Goal: Transaction & Acquisition: Purchase product/service

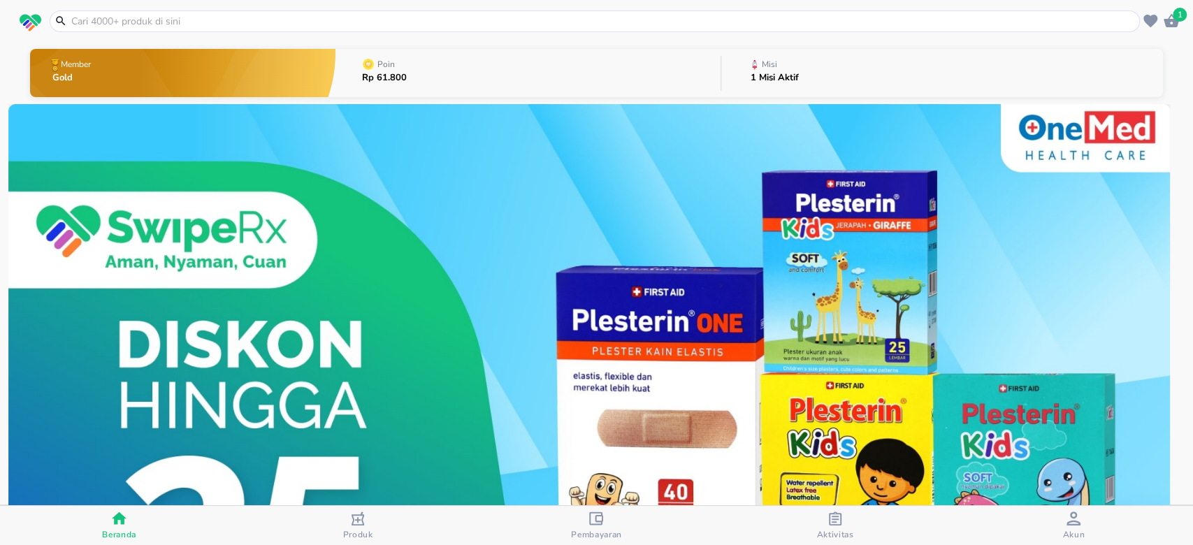
scroll to position [373, 0]
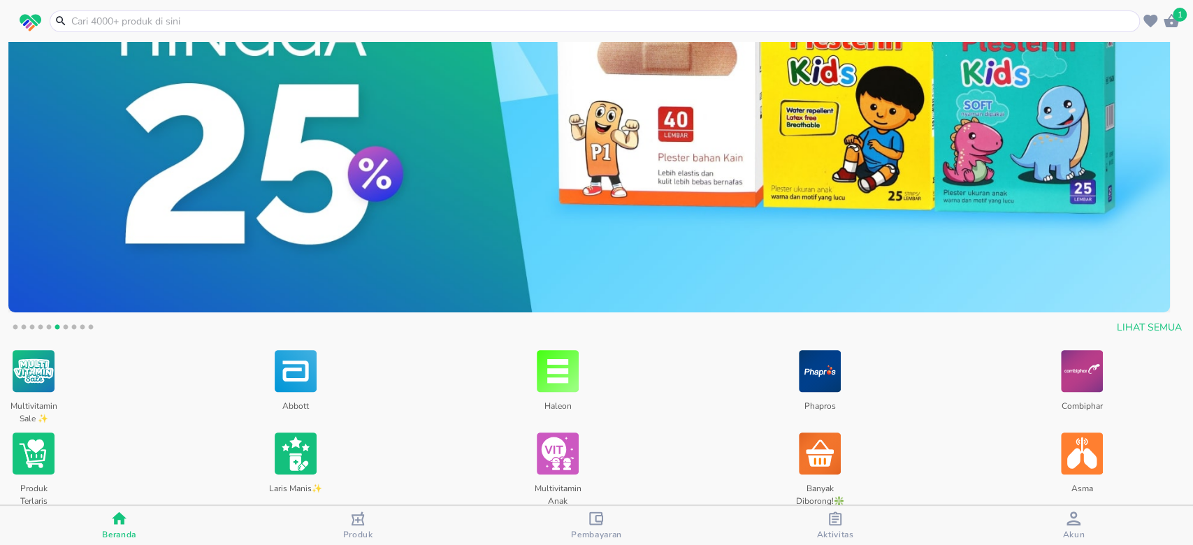
click at [14, 324] on button "1" at bounding box center [15, 329] width 14 height 14
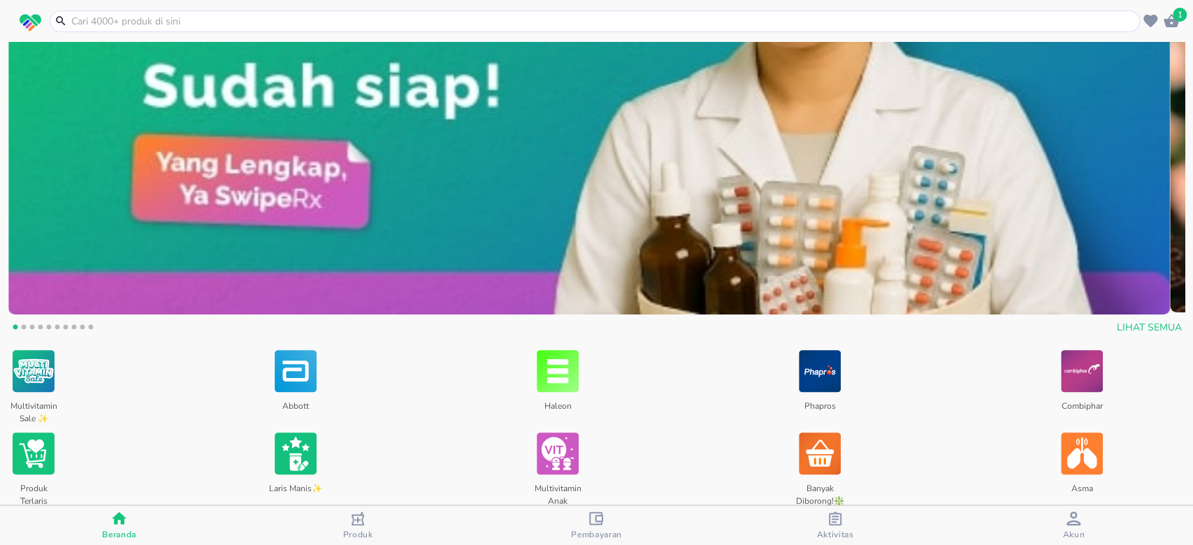
click at [22, 327] on button "2" at bounding box center [24, 329] width 14 height 14
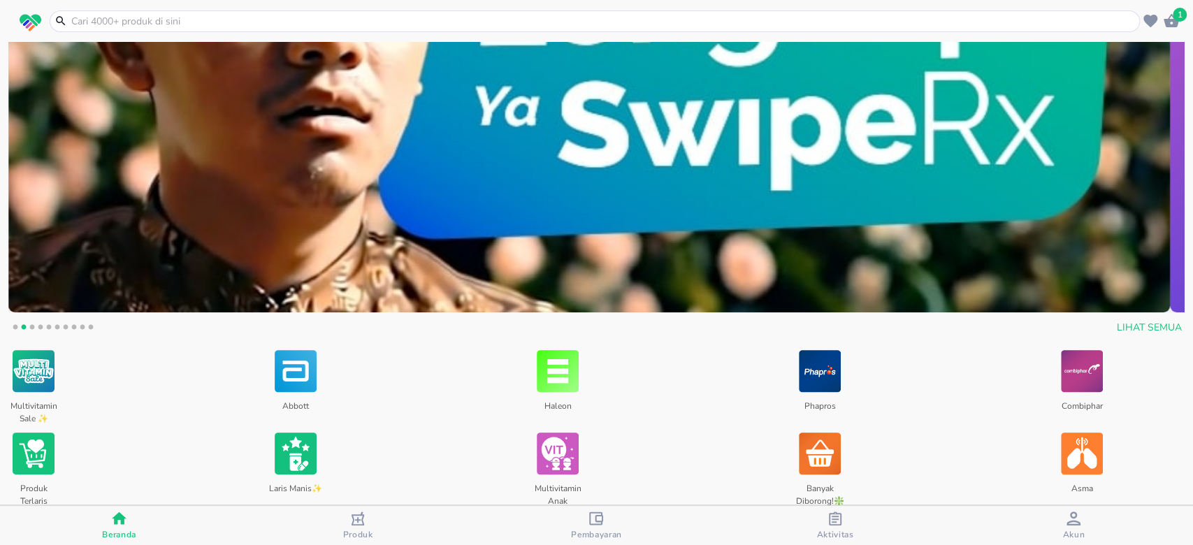
click at [33, 329] on button "3" at bounding box center [32, 329] width 14 height 14
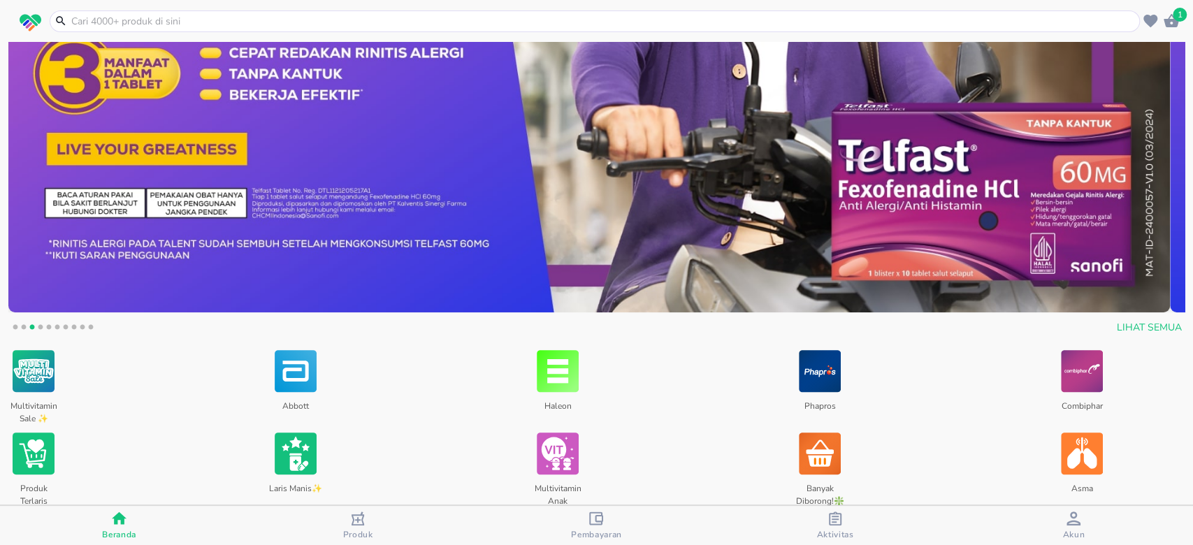
click at [45, 327] on button "5" at bounding box center [49, 329] width 14 height 14
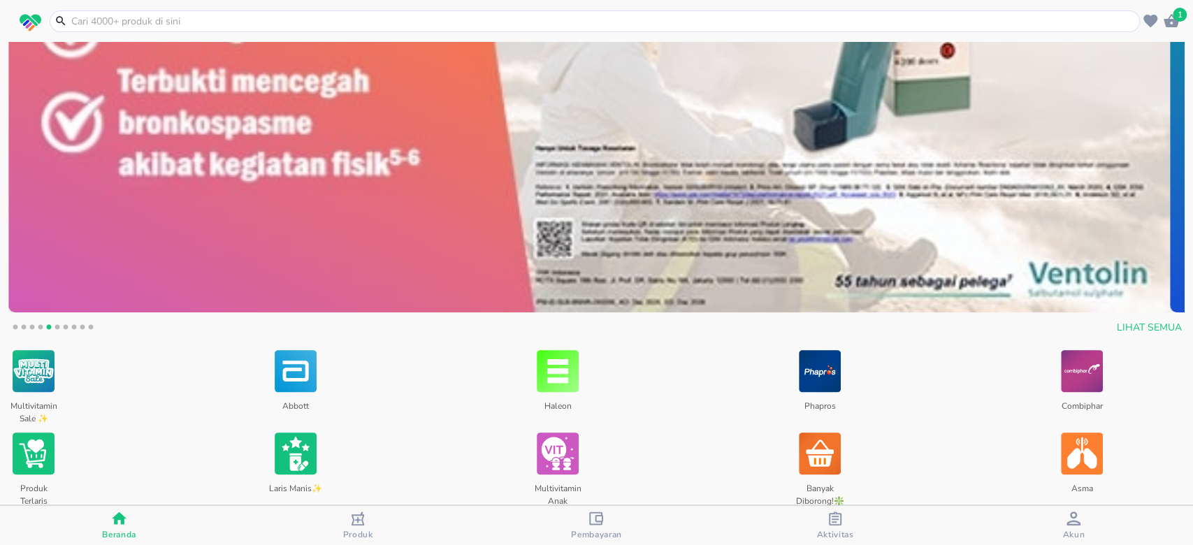
click at [41, 327] on button "4" at bounding box center [41, 329] width 14 height 14
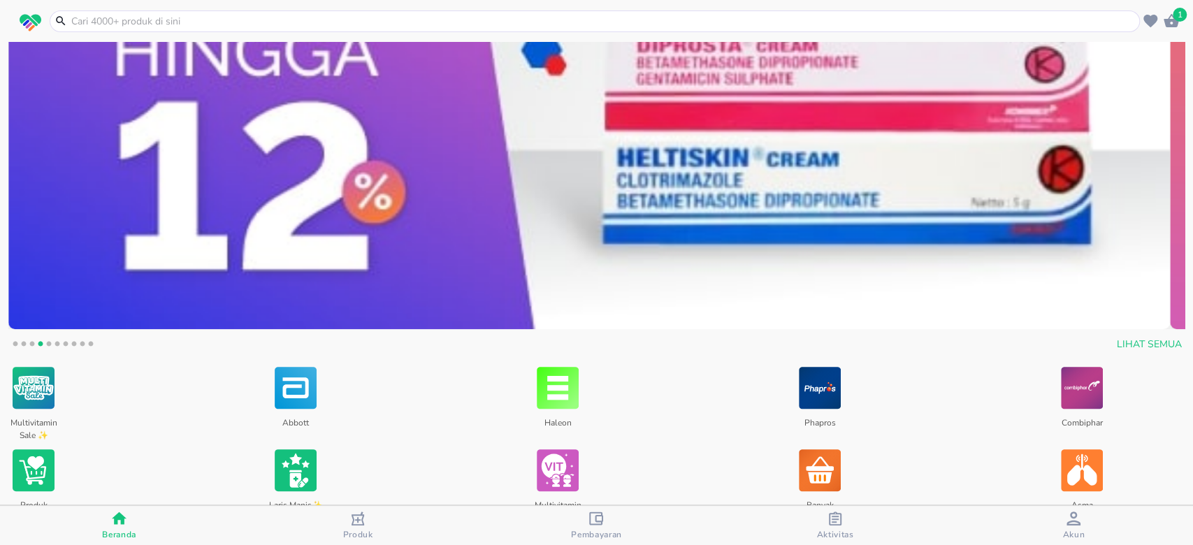
scroll to position [466, 0]
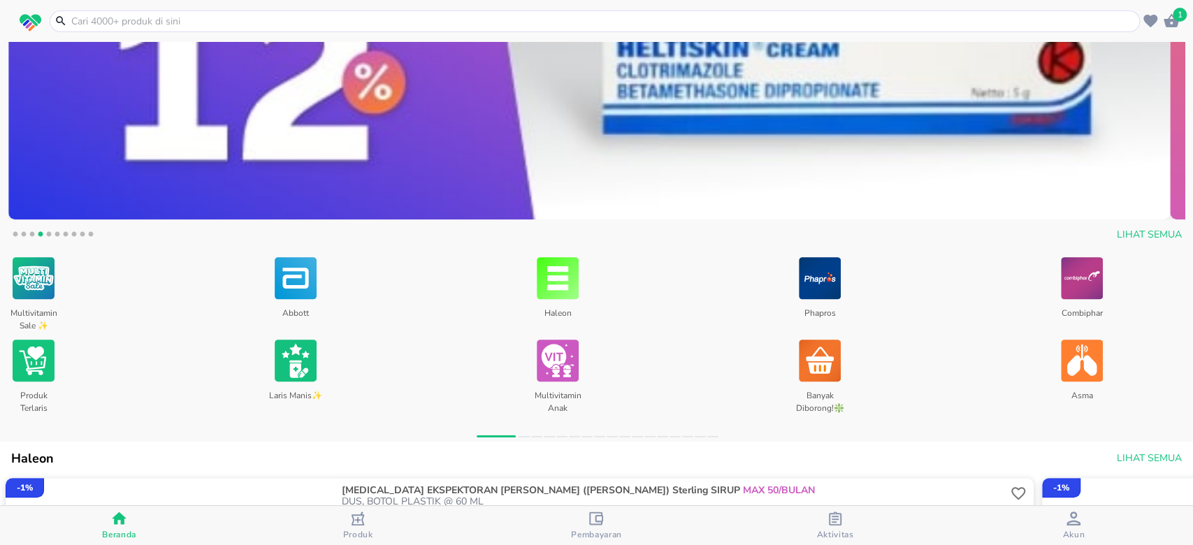
click at [90, 233] on button "10" at bounding box center [91, 236] width 14 height 14
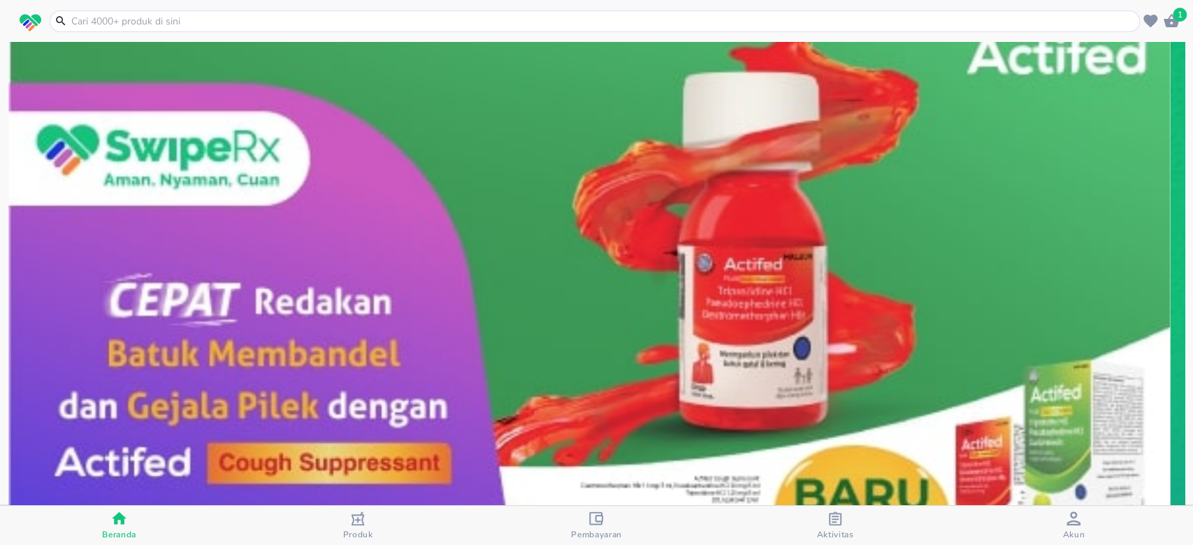
scroll to position [373, 0]
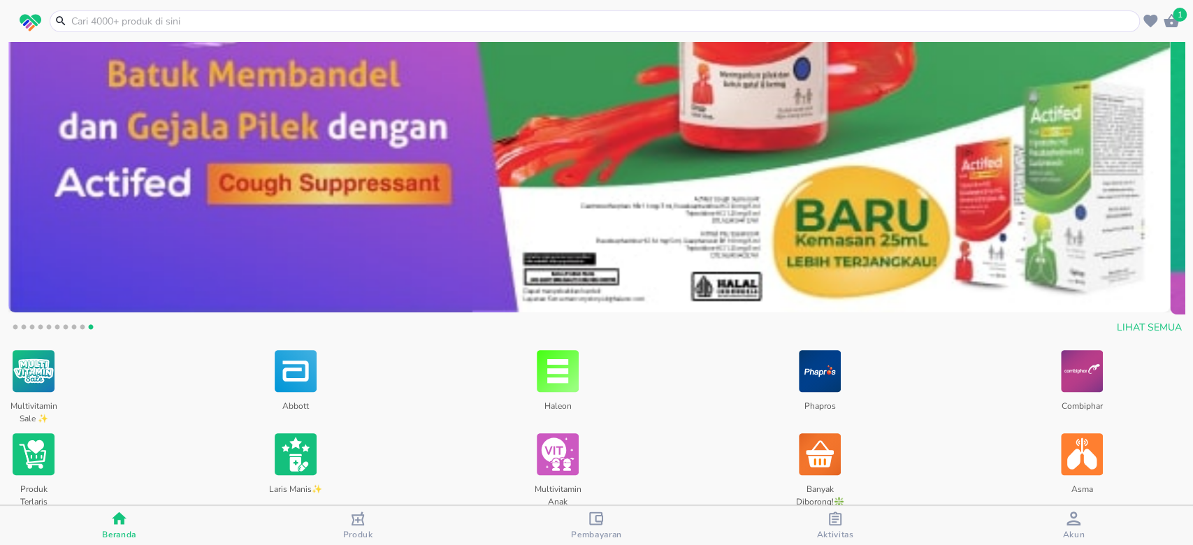
click at [79, 327] on button "9" at bounding box center [82, 329] width 14 height 14
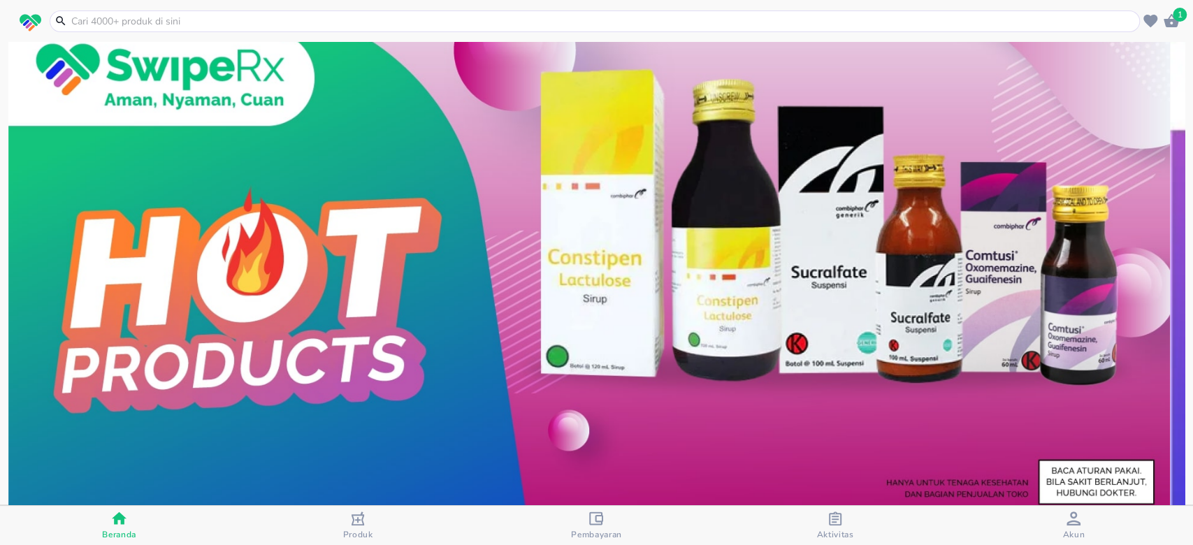
scroll to position [94, 0]
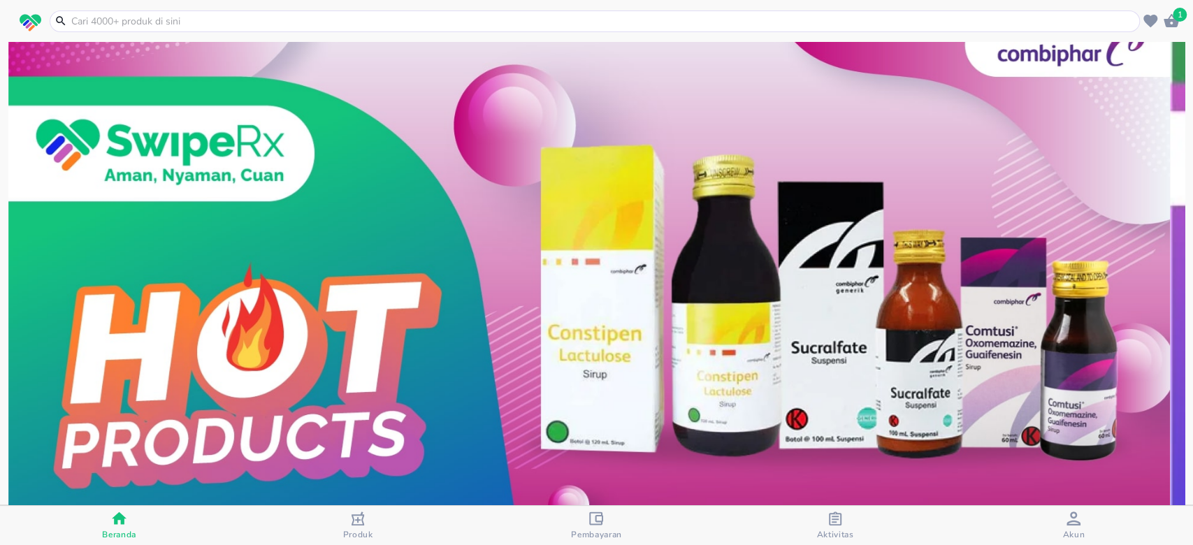
click at [196, 207] on img at bounding box center [589, 303] width 1162 height 581
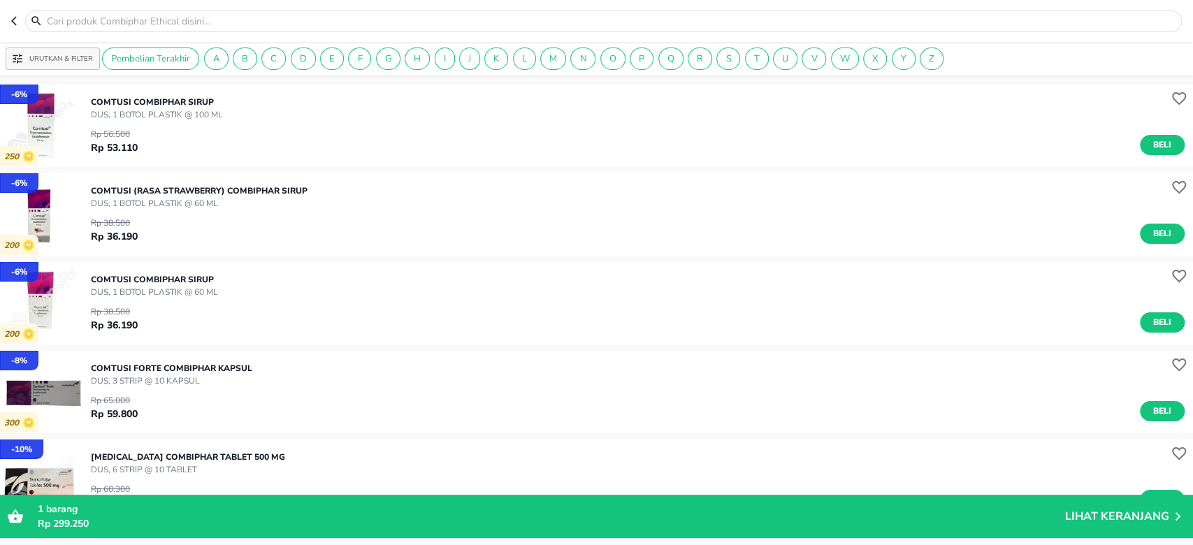
click at [13, 25] on icon "button" at bounding box center [16, 20] width 11 height 11
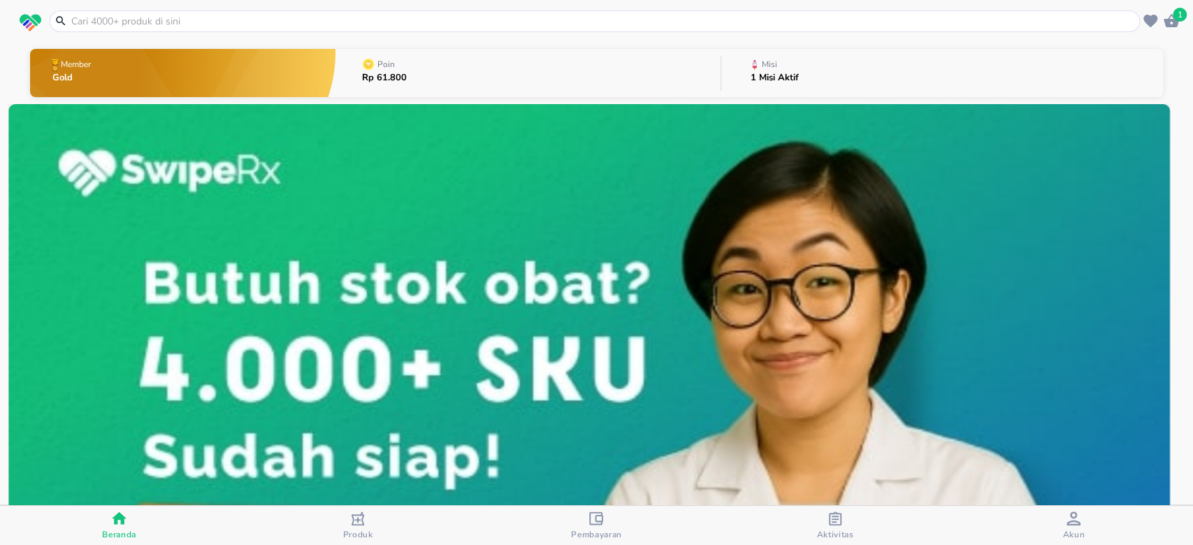
scroll to position [466, 0]
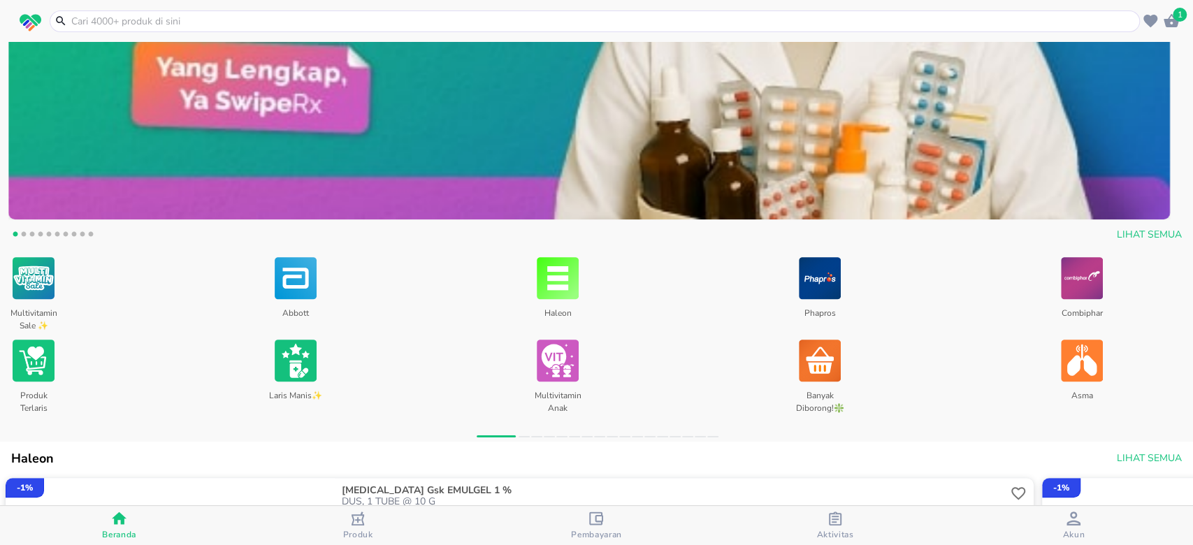
click at [82, 234] on button "9" at bounding box center [82, 236] width 14 height 14
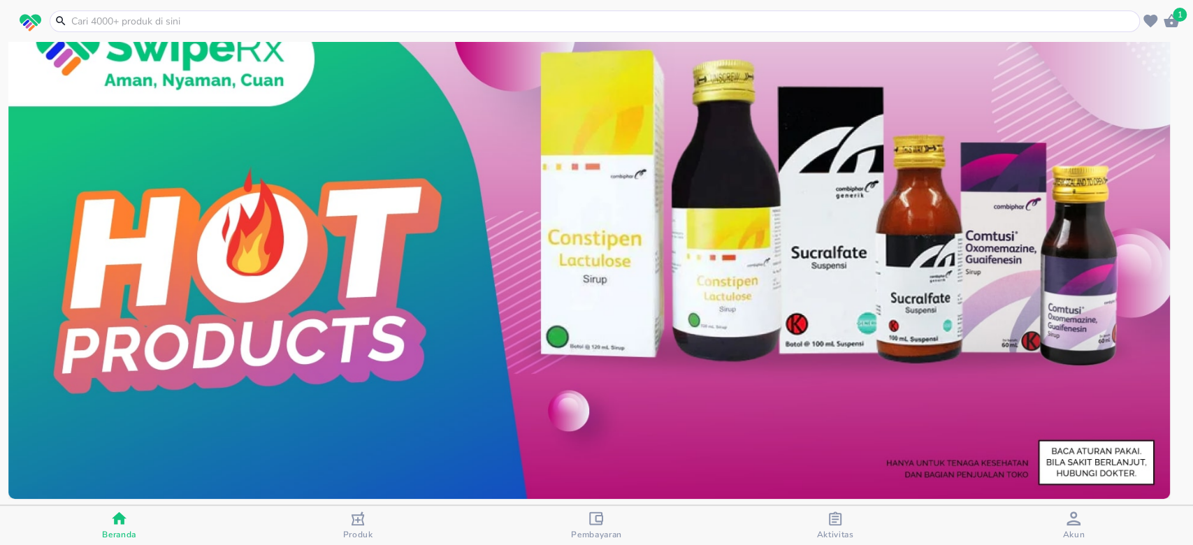
scroll to position [373, 0]
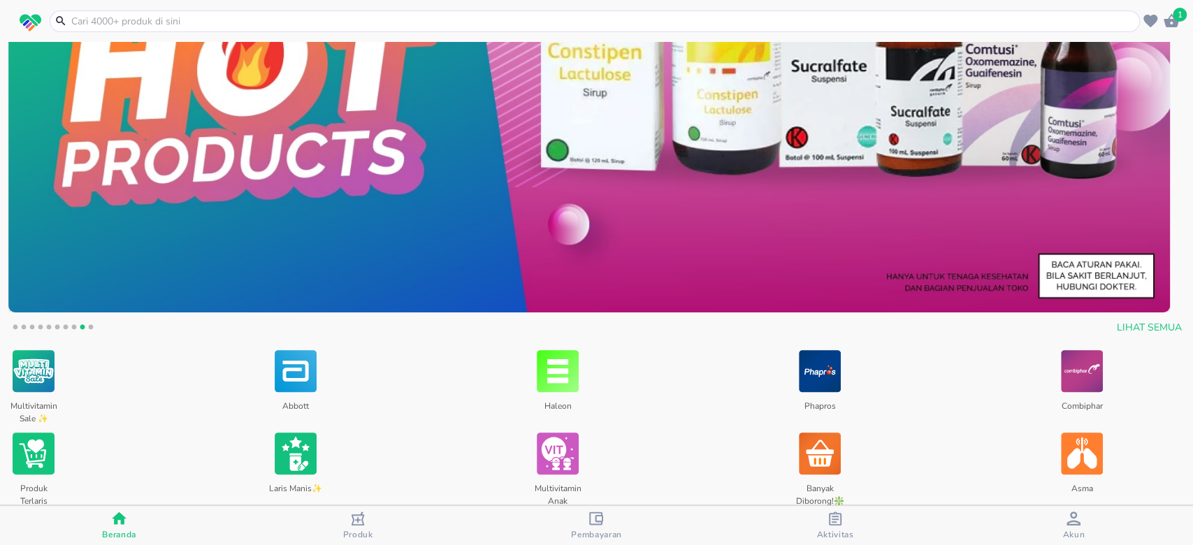
click at [73, 326] on button "8" at bounding box center [74, 329] width 14 height 14
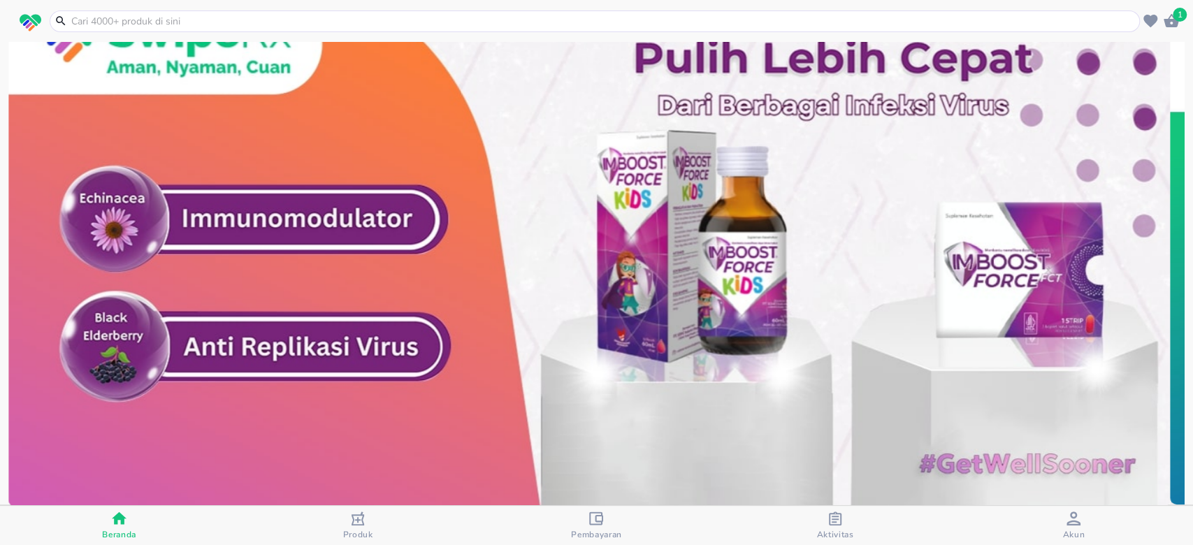
scroll to position [280, 0]
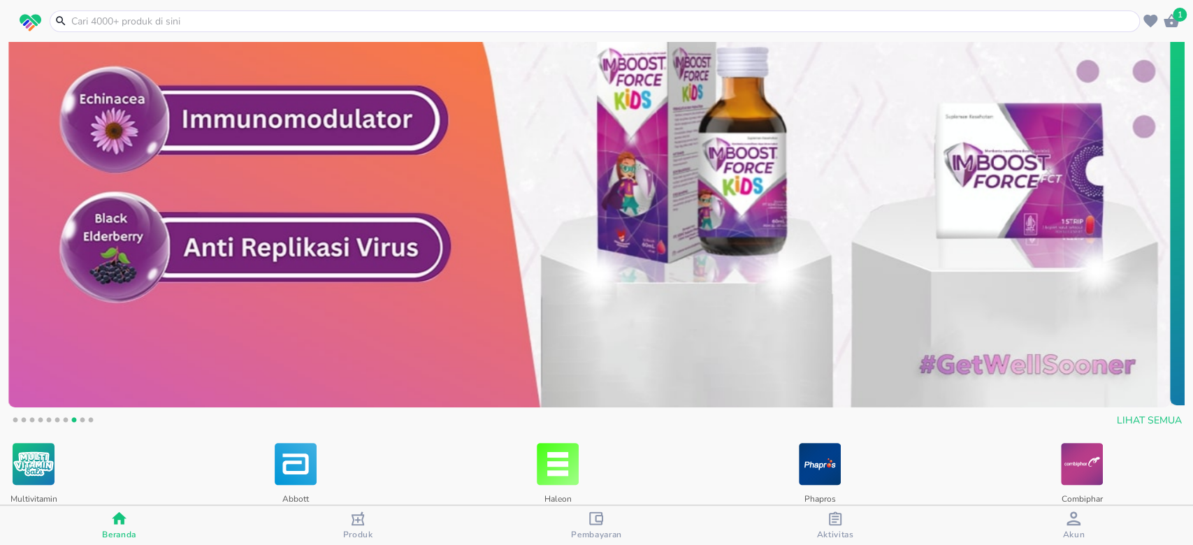
click at [66, 418] on button "7" at bounding box center [66, 422] width 14 height 14
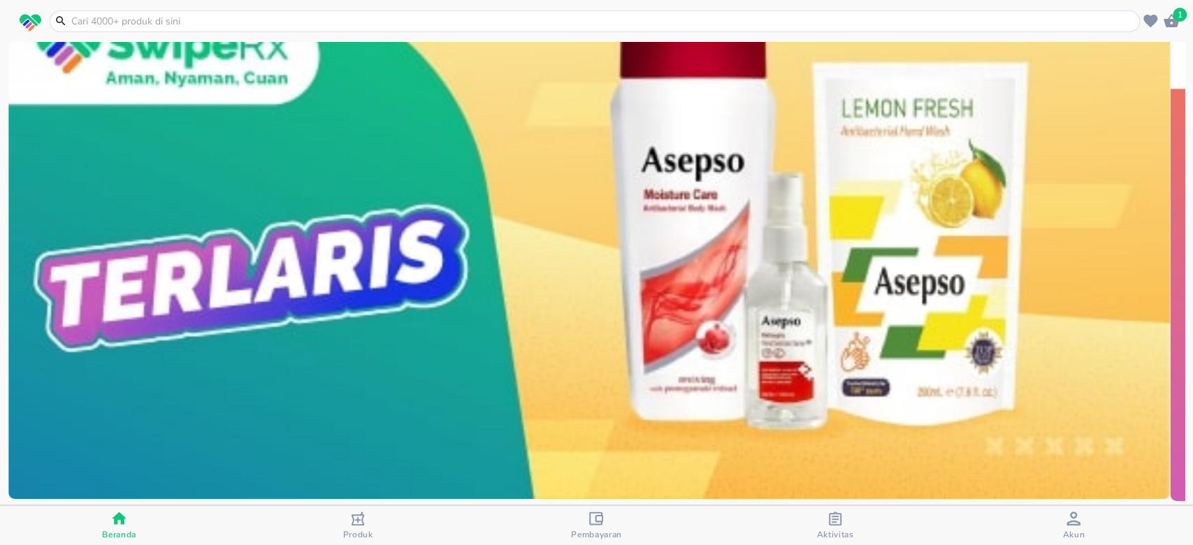
scroll to position [373, 0]
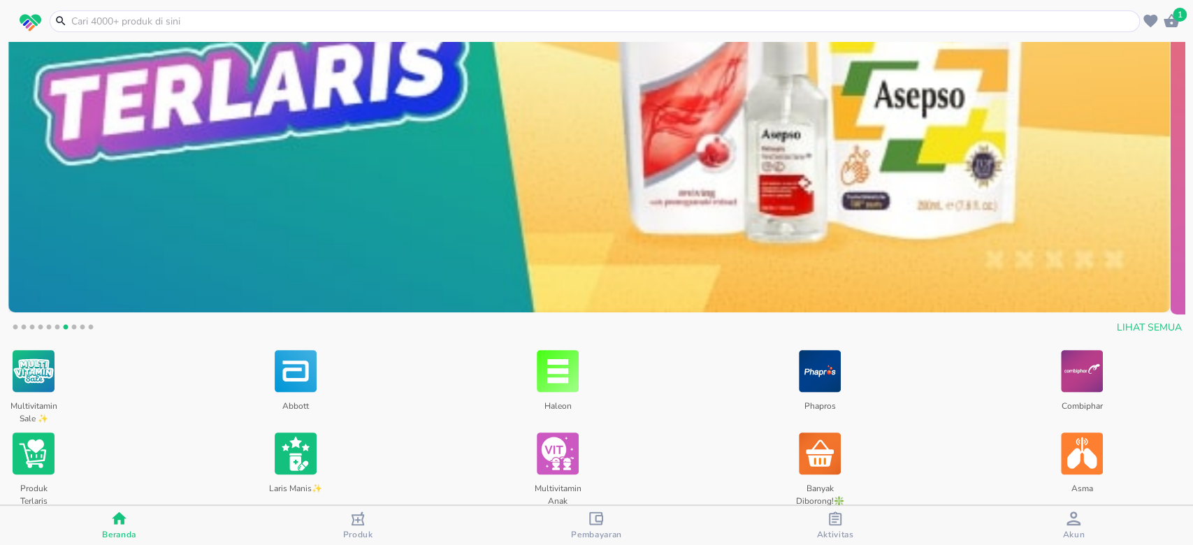
click at [56, 326] on button "6" at bounding box center [57, 329] width 14 height 14
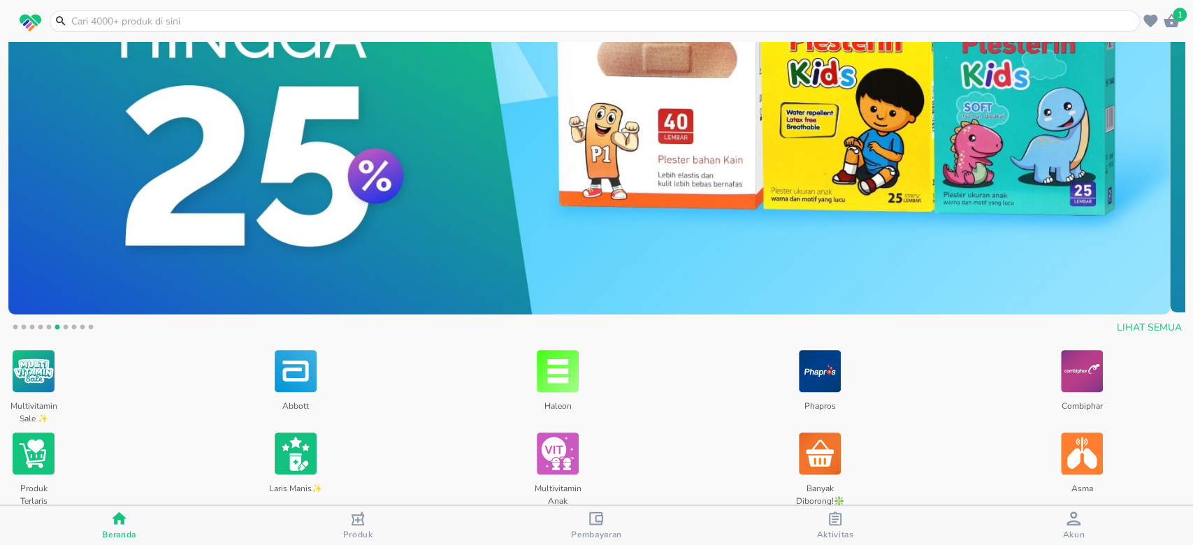
click at [46, 327] on button "5" at bounding box center [49, 329] width 14 height 14
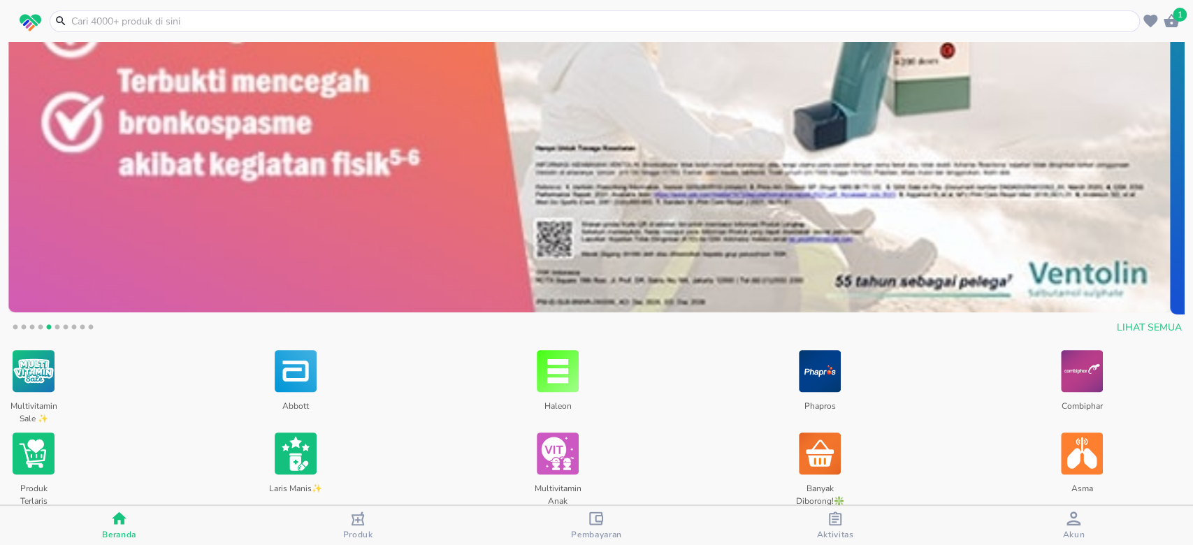
click at [38, 329] on button "4" at bounding box center [41, 329] width 14 height 14
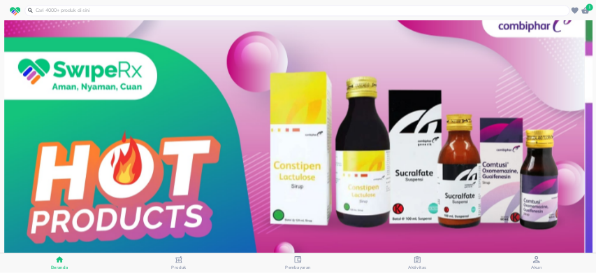
scroll to position [373, 0]
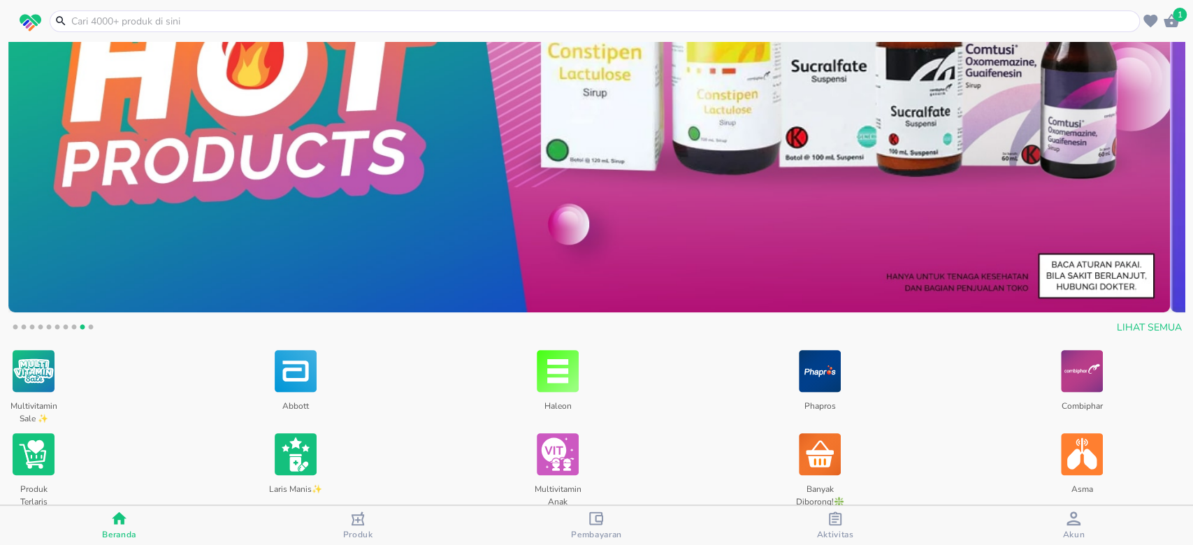
click at [41, 327] on button "4" at bounding box center [41, 329] width 14 height 14
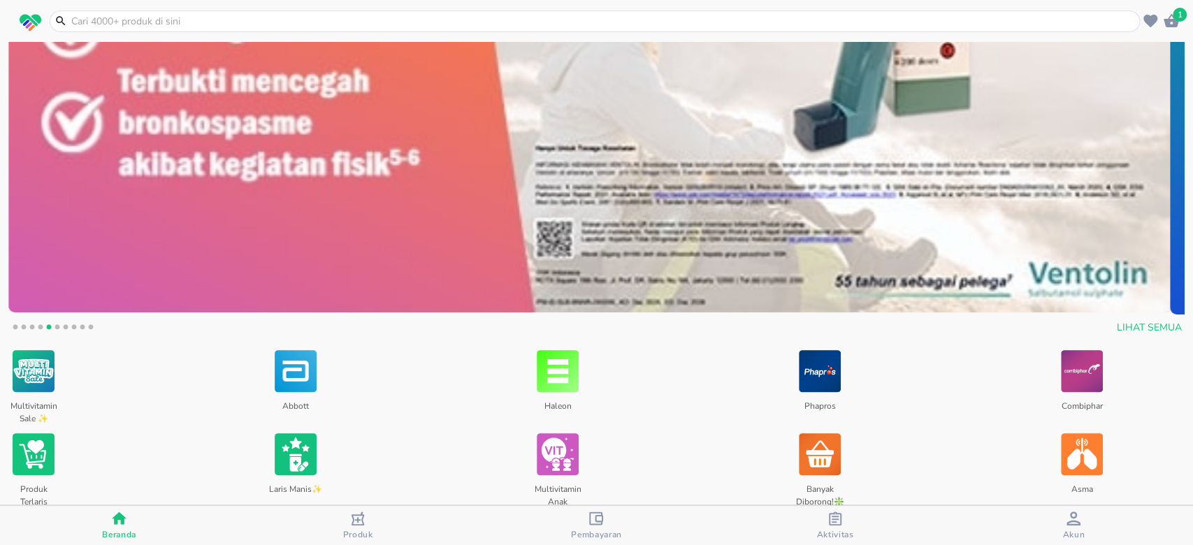
click at [66, 326] on button "7" at bounding box center [66, 329] width 14 height 14
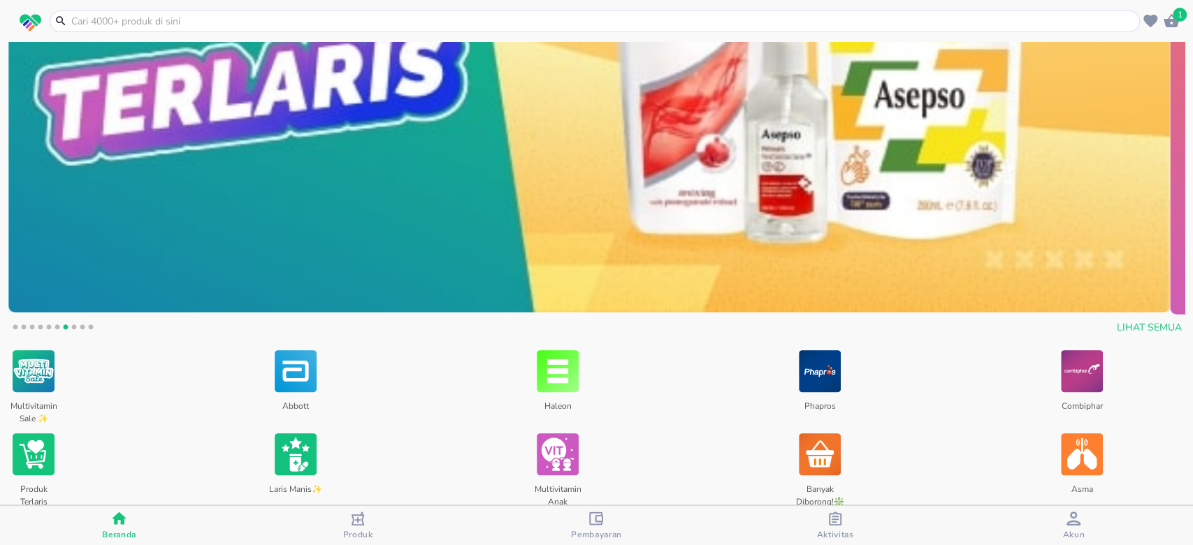
click at [73, 326] on button "8" at bounding box center [74, 329] width 14 height 14
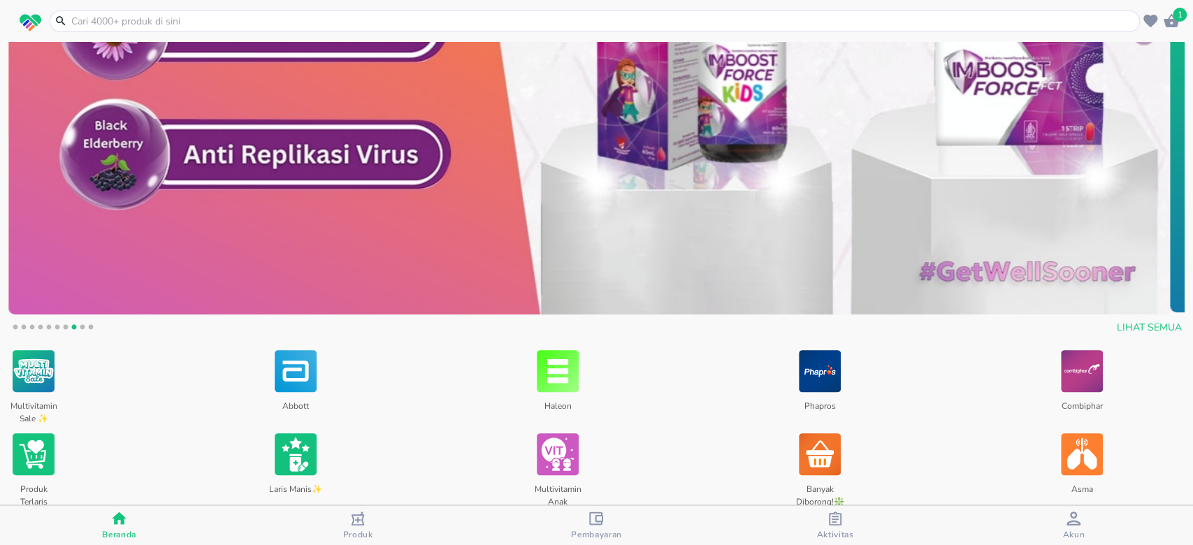
click at [80, 328] on button "9" at bounding box center [82, 329] width 14 height 14
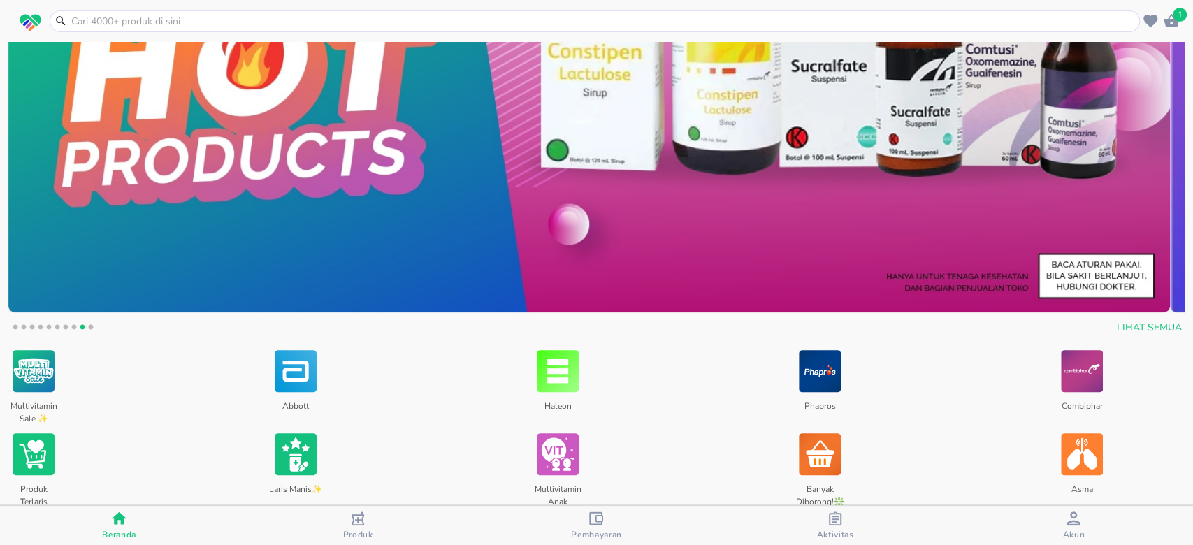
click at [622, 155] on img at bounding box center [589, 22] width 1162 height 581
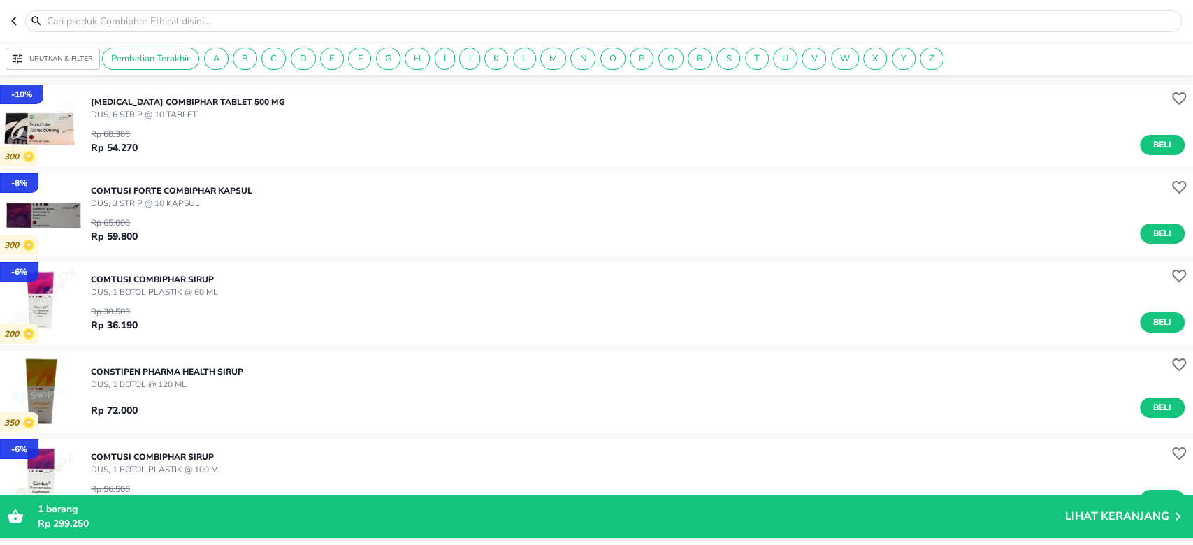
click at [44, 64] on span "Urutkan & Filter" at bounding box center [53, 58] width 80 height 13
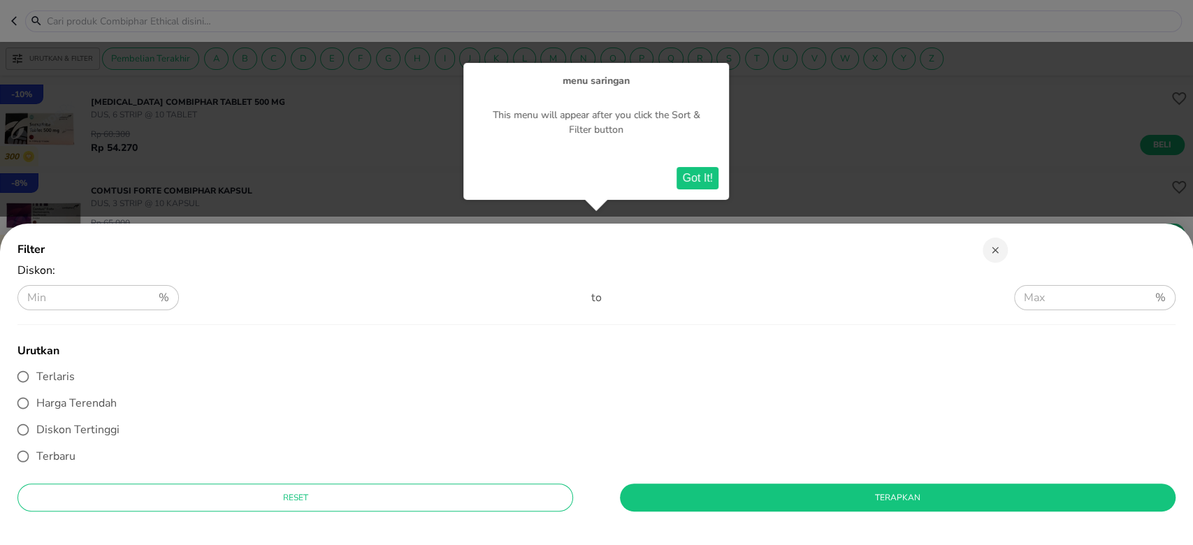
click at [64, 433] on span "Diskon Tertinggi" at bounding box center [77, 429] width 83 height 15
click at [36, 433] on input "Diskon Tertinggi" at bounding box center [23, 430] width 27 height 27
radio input "true"
click at [695, 171] on button "Got It!" at bounding box center [698, 178] width 42 height 22
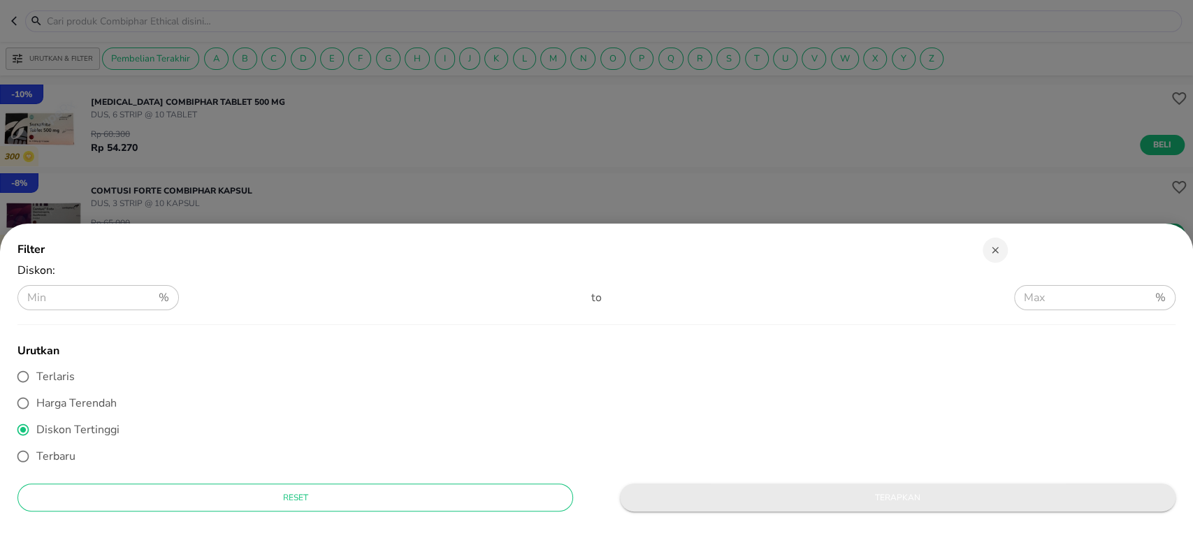
click at [766, 506] on button "Terapkan" at bounding box center [898, 498] width 556 height 28
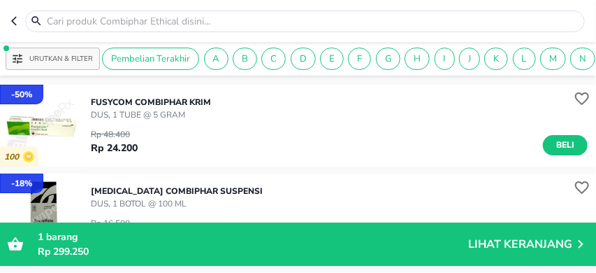
click at [48, 140] on img "button" at bounding box center [41, 126] width 82 height 82
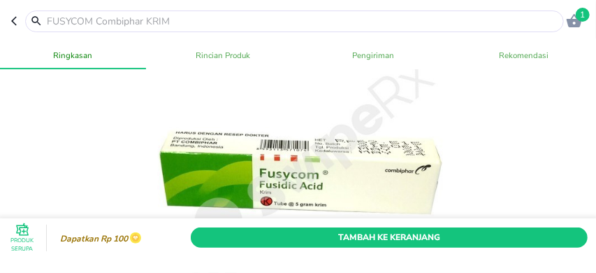
scroll to position [140, 0]
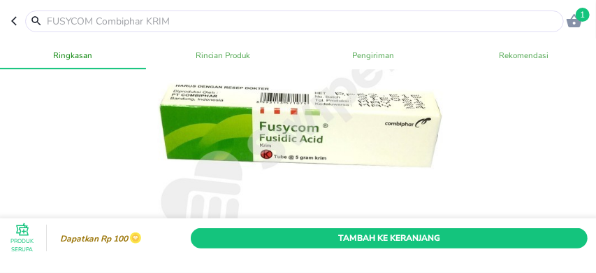
click at [270, 131] on div at bounding box center [297, 122] width 333 height 333
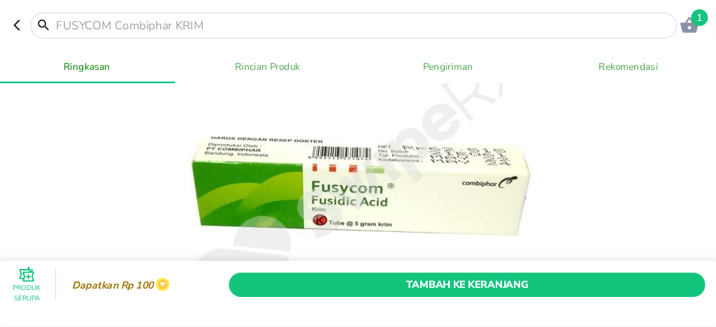
scroll to position [93, 0]
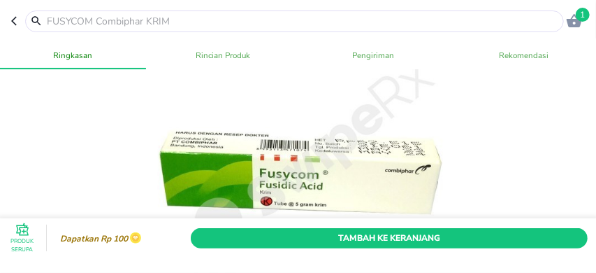
click at [19, 20] on icon "button" at bounding box center [16, 20] width 11 height 11
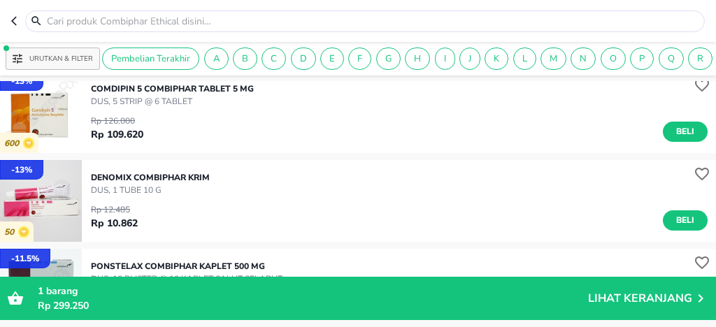
scroll to position [336, 0]
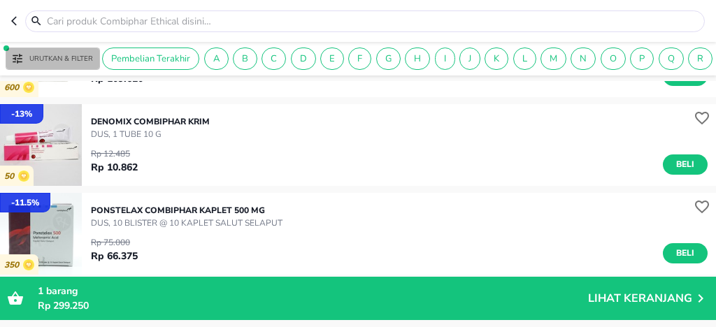
click at [74, 50] on button "Urutkan & Filter" at bounding box center [53, 59] width 94 height 22
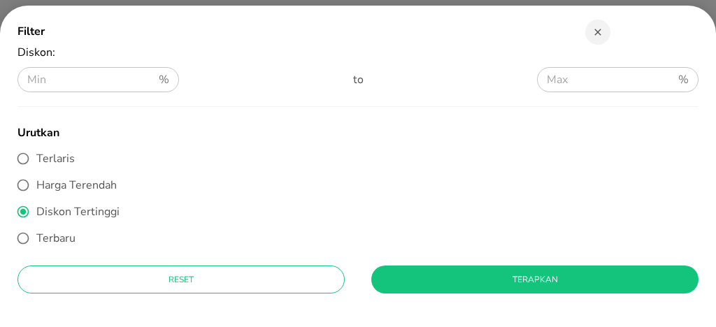
click at [45, 157] on span "Terlaris" at bounding box center [55, 158] width 38 height 15
click at [36, 157] on input "Terlaris" at bounding box center [23, 158] width 27 height 27
radio input "true"
click at [45, 157] on span "Terlaris" at bounding box center [55, 158] width 38 height 15
click at [36, 157] on input "Terlaris" at bounding box center [23, 158] width 27 height 27
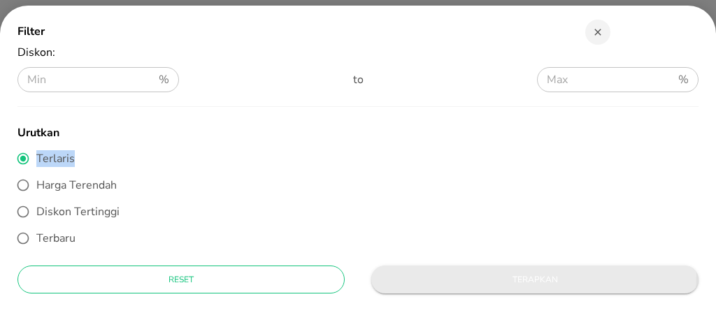
click at [507, 274] on span "Terapkan" at bounding box center [534, 280] width 305 height 15
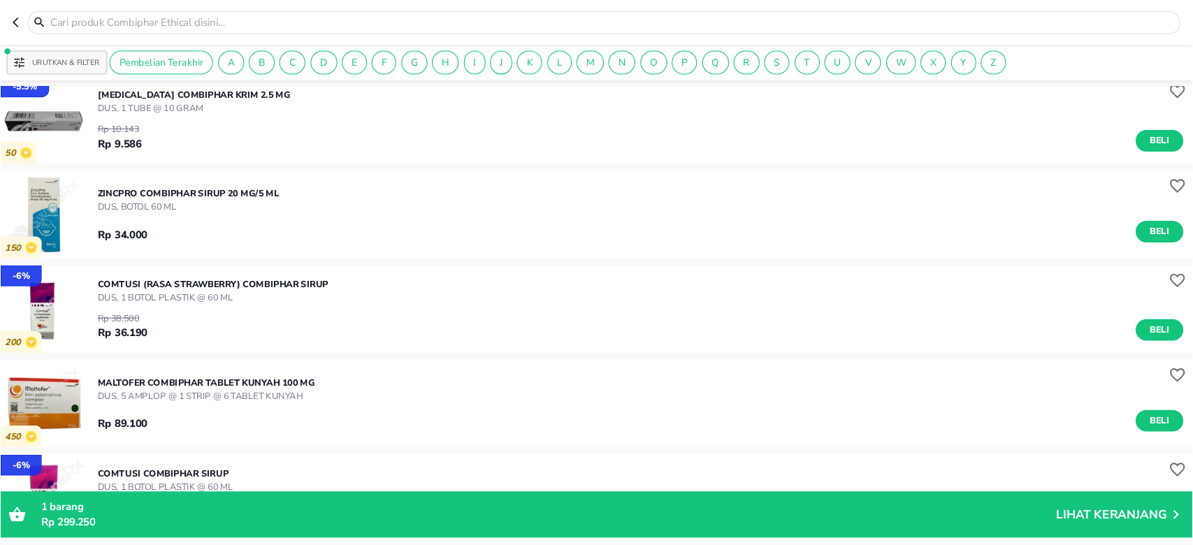
scroll to position [280, 0]
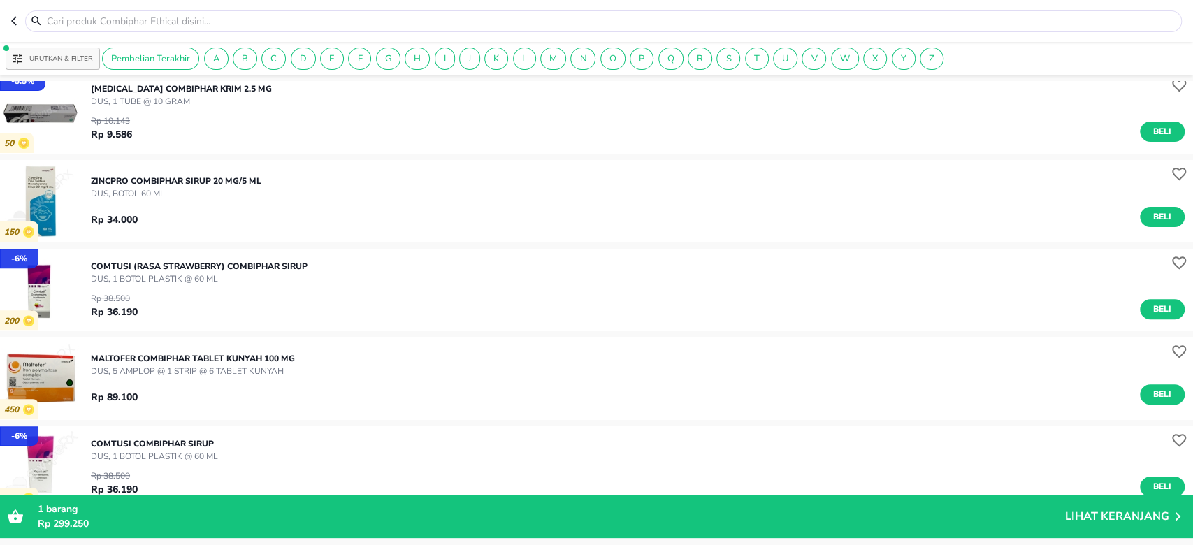
click at [11, 12] on div at bounding box center [596, 21] width 1171 height 22
click at [17, 23] on icon "button" at bounding box center [16, 20] width 11 height 11
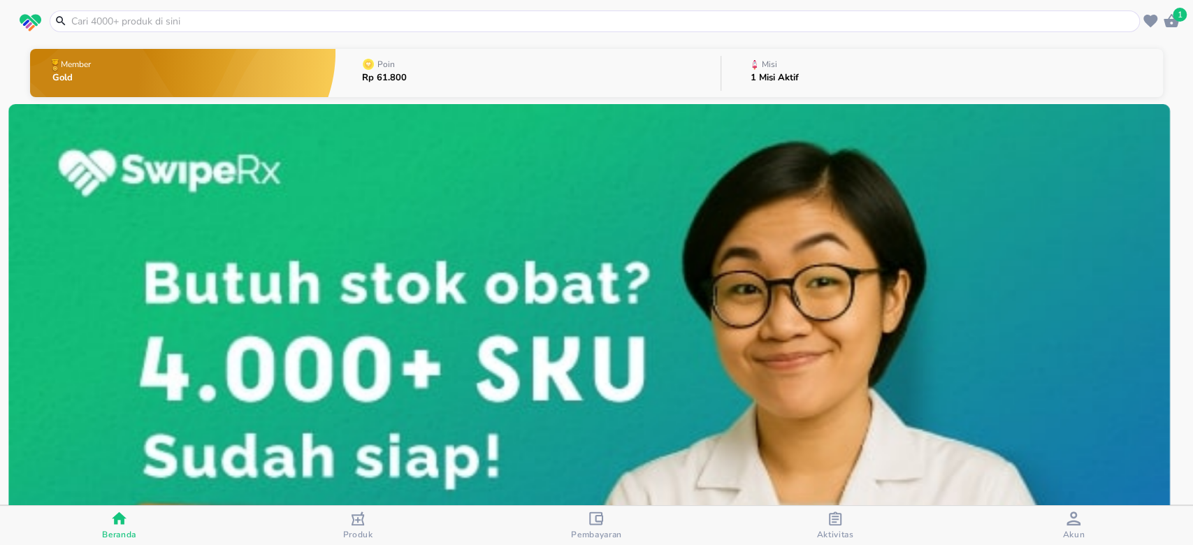
click at [1067, 523] on icon "button" at bounding box center [1074, 519] width 14 height 14
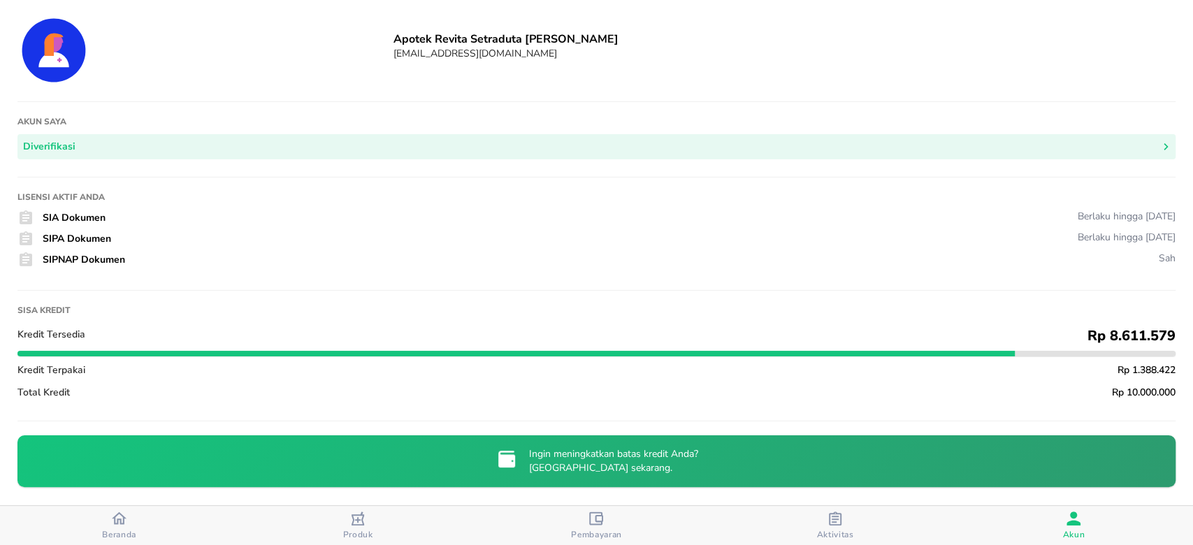
click at [123, 517] on icon "button" at bounding box center [119, 518] width 15 height 13
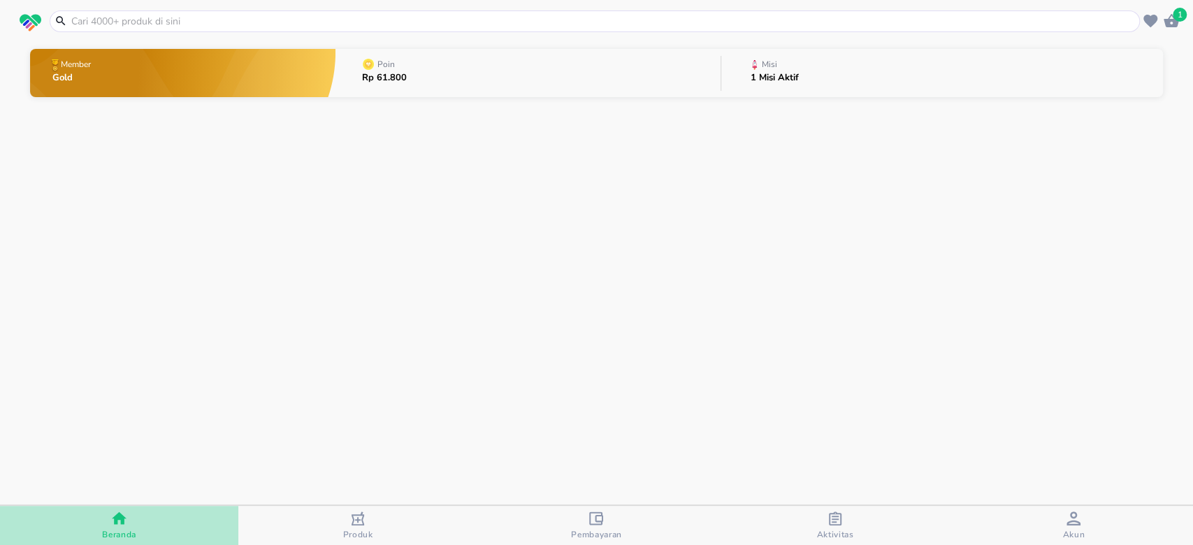
click at [123, 517] on icon "button" at bounding box center [119, 518] width 15 height 13
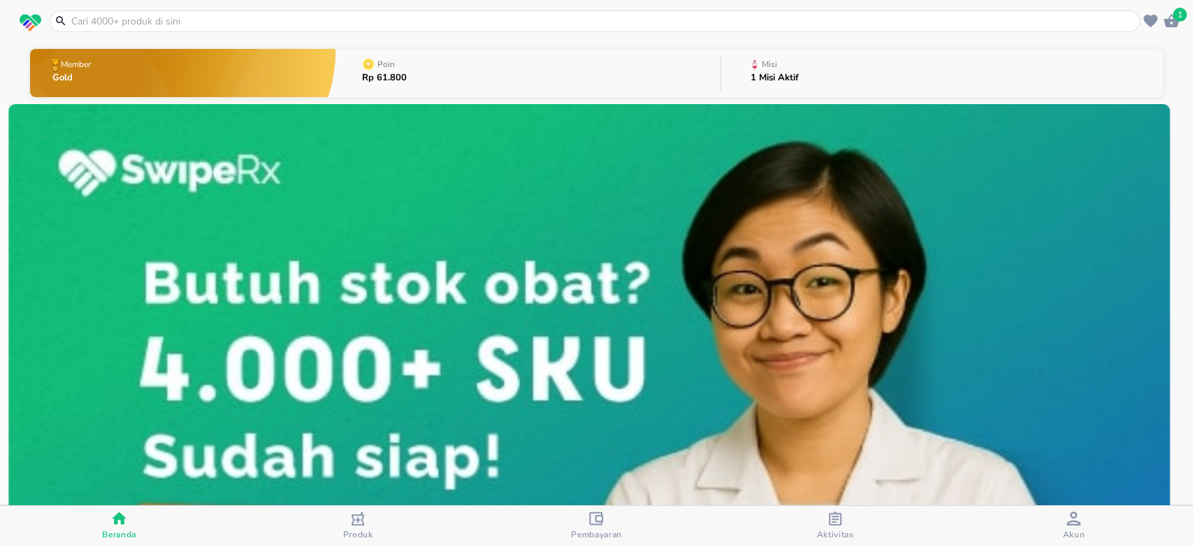
click at [834, 513] on icon "button" at bounding box center [835, 519] width 13 height 14
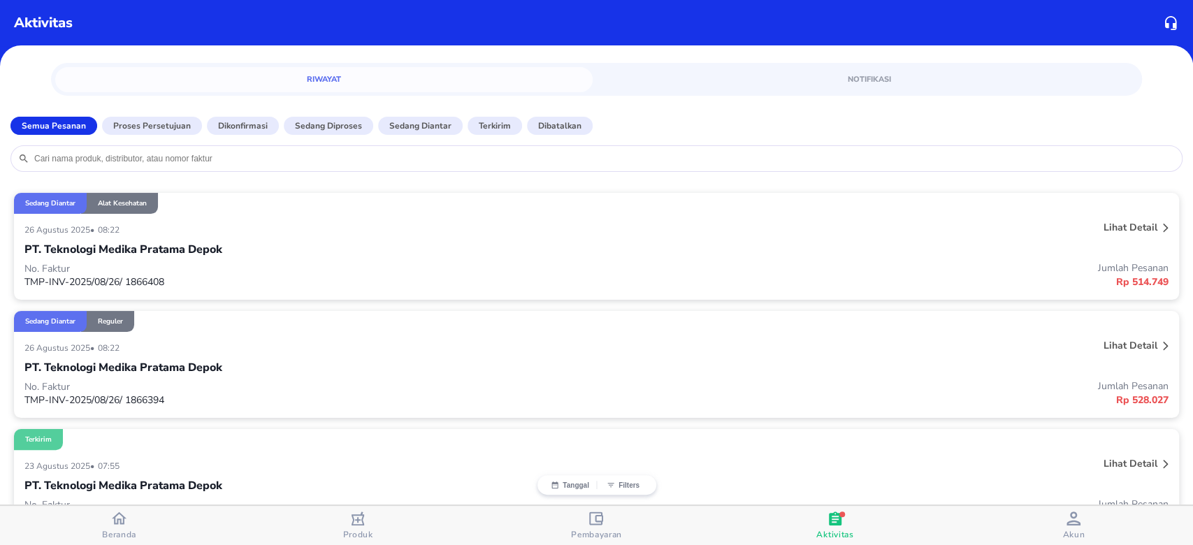
click at [1127, 342] on p "Lihat detail" at bounding box center [1131, 345] width 54 height 13
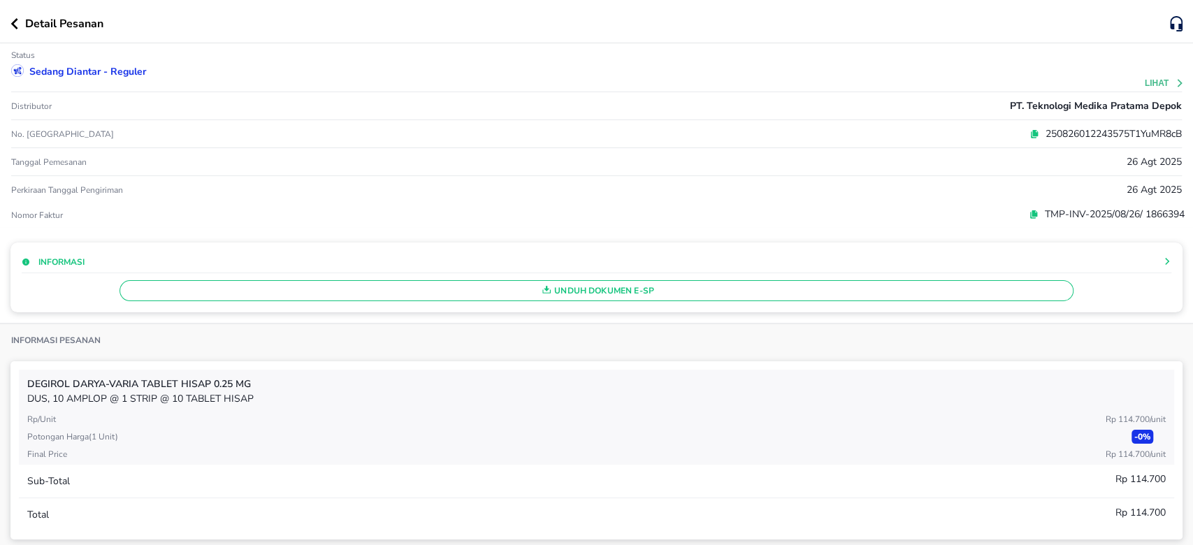
click at [1145, 79] on button "Lihat" at bounding box center [1165, 83] width 40 height 10
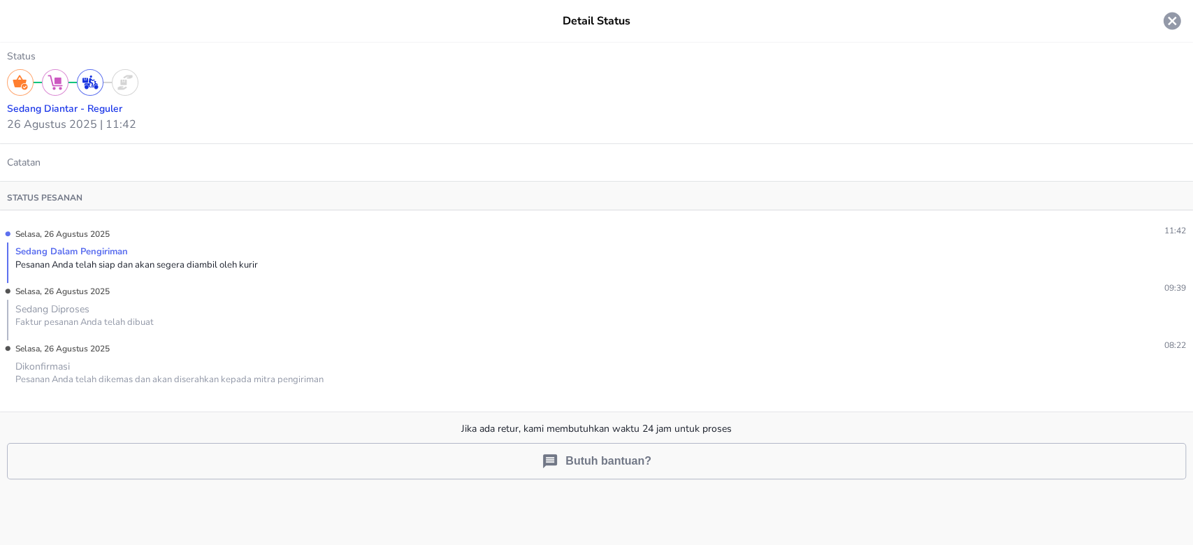
click at [1167, 23] on icon at bounding box center [1172, 21] width 17 height 17
